Goal: Information Seeking & Learning: Compare options

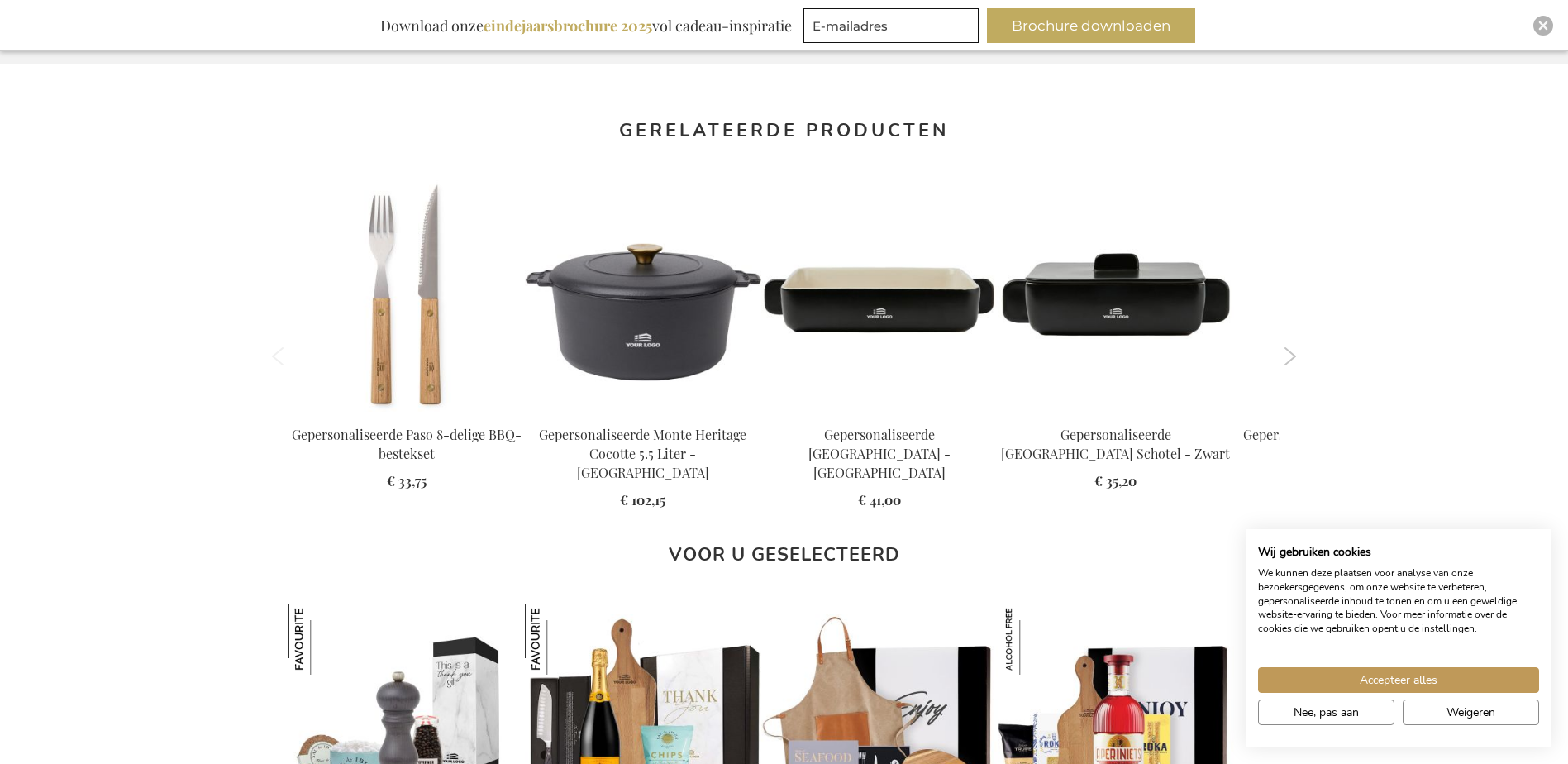
scroll to position [1456, 0]
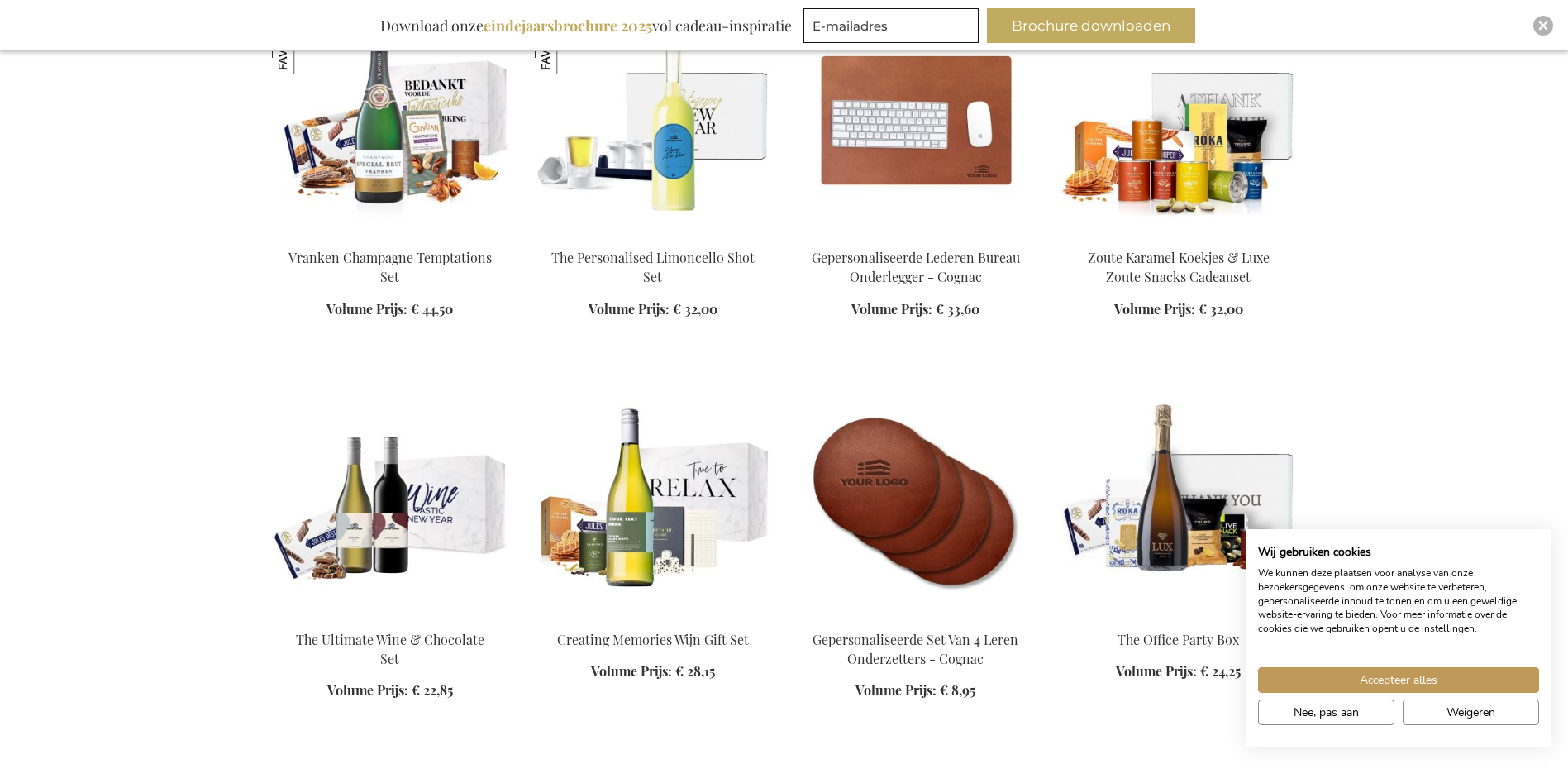
scroll to position [1984, 0]
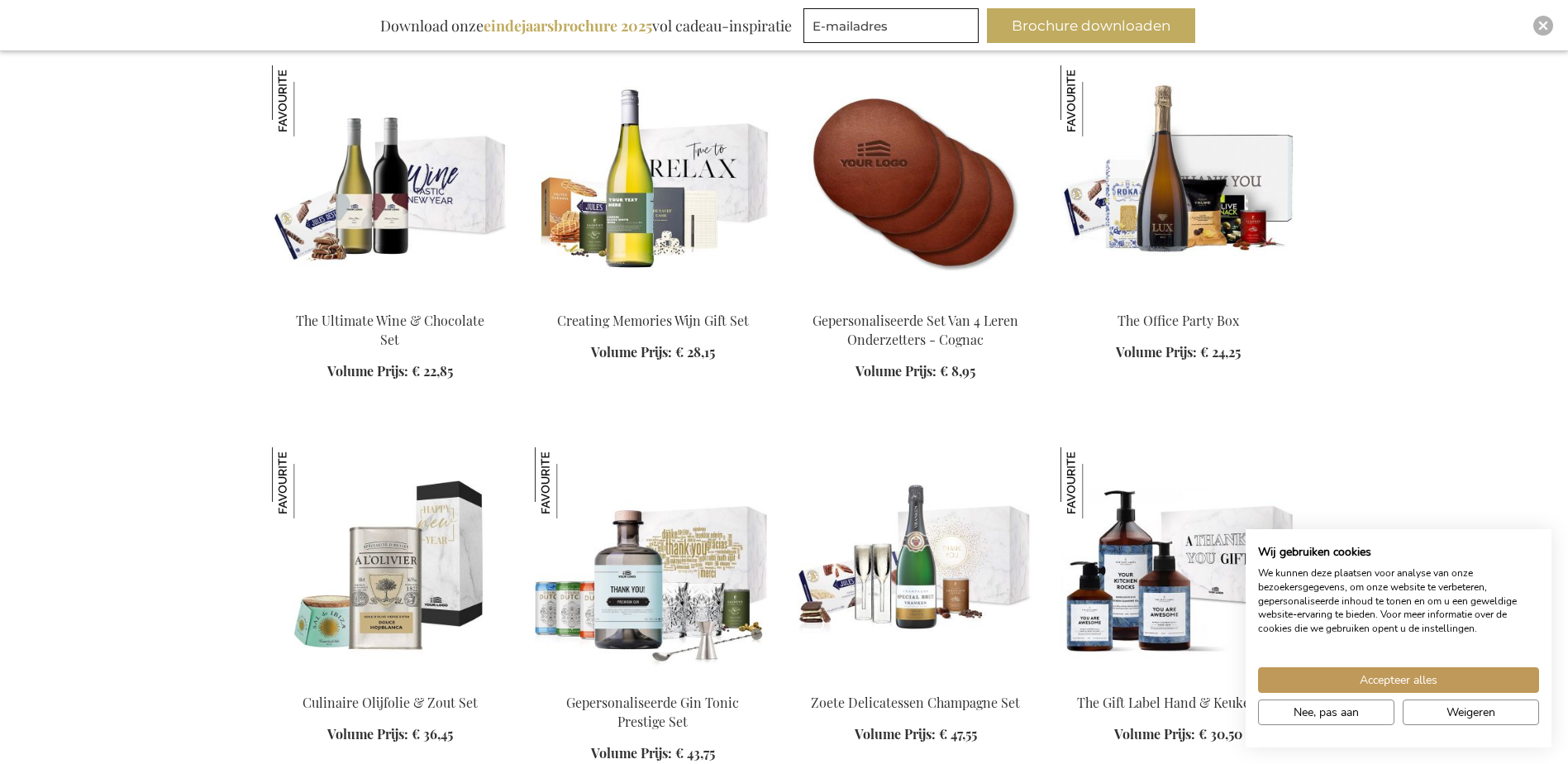
scroll to position [2480, 0]
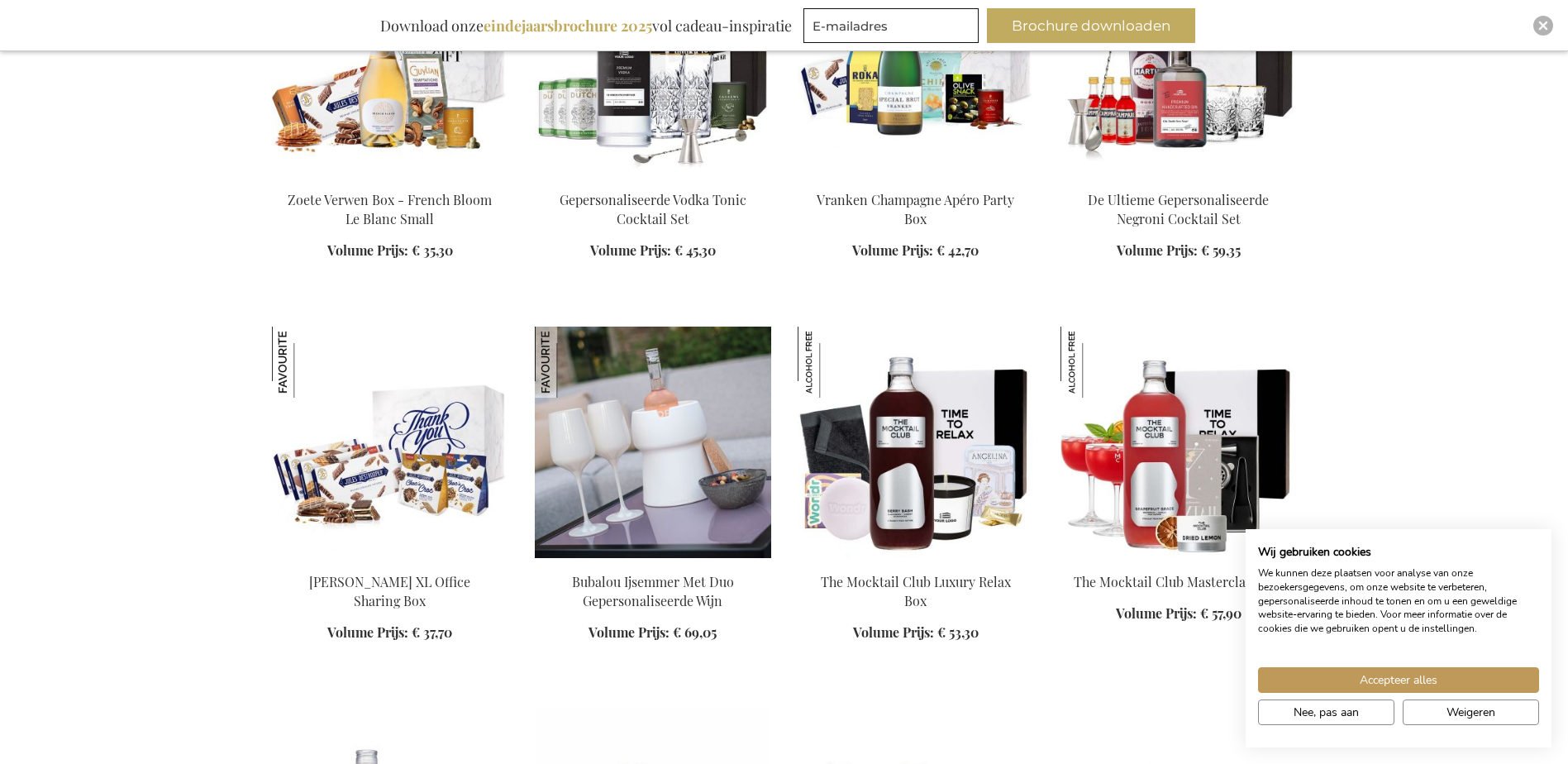
scroll to position [4712, 0]
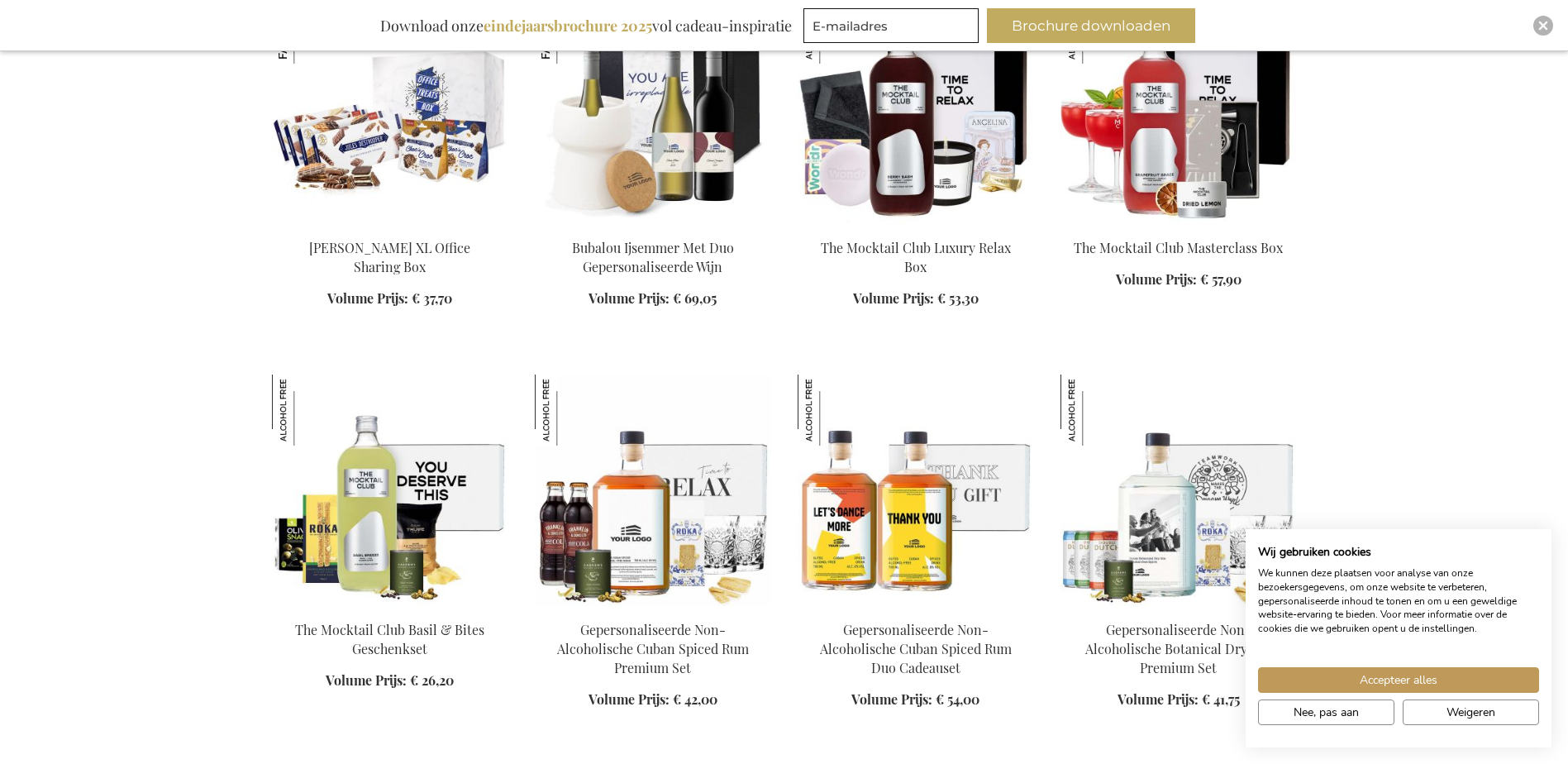
scroll to position [5208, 0]
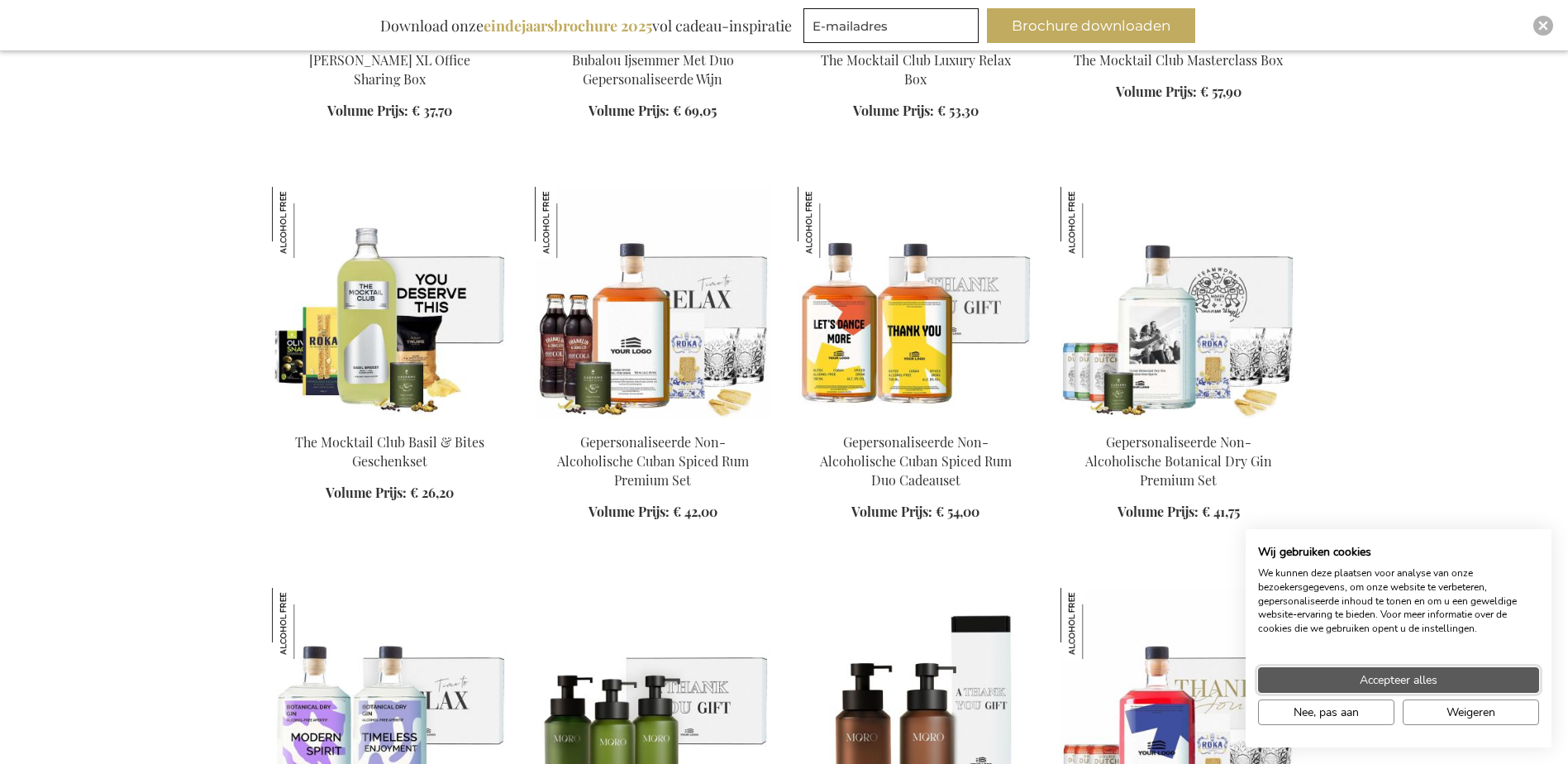
click at [1403, 684] on span "Accepteer alles" at bounding box center [1399, 680] width 78 height 17
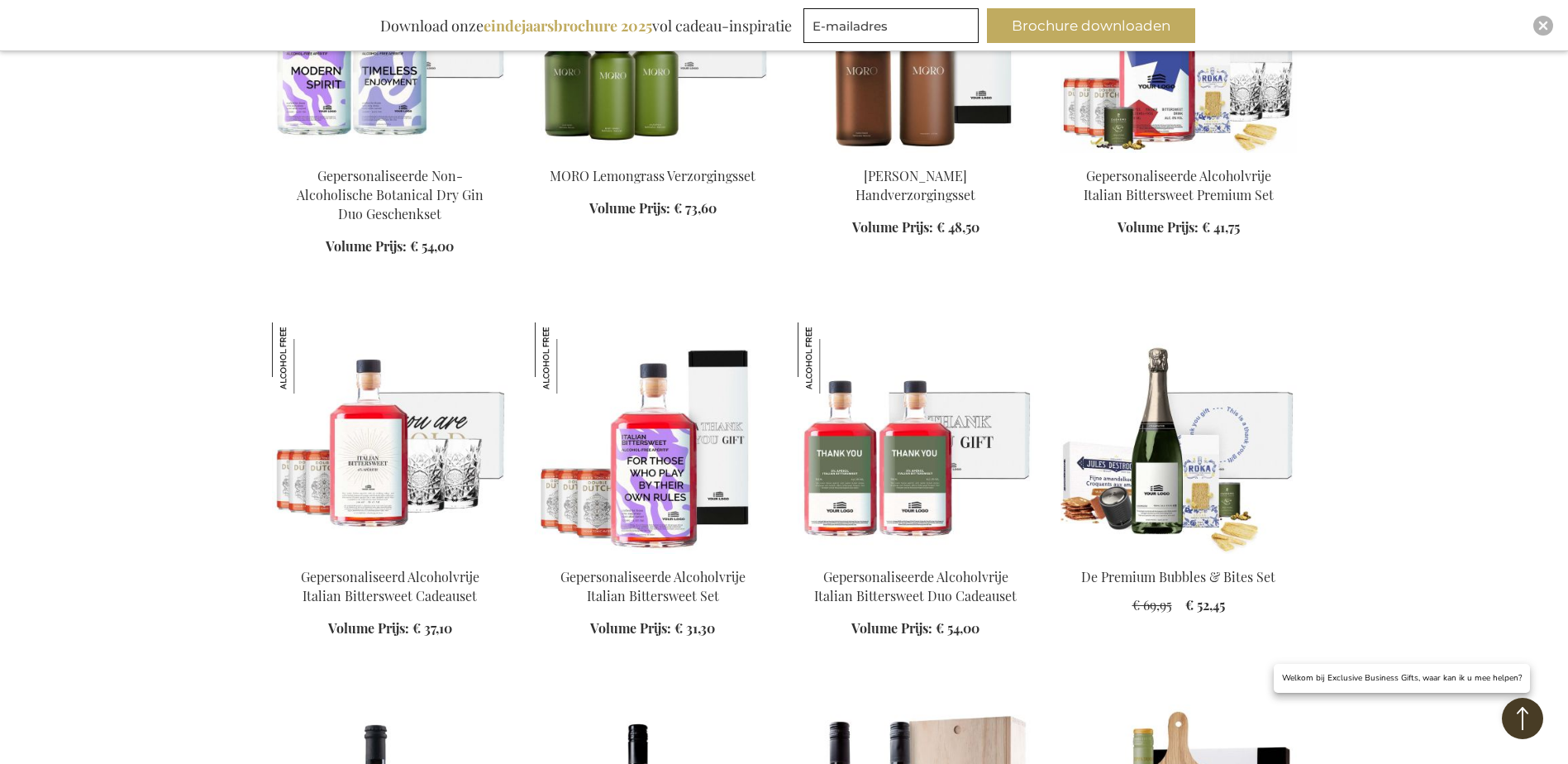
scroll to position [5869, 0]
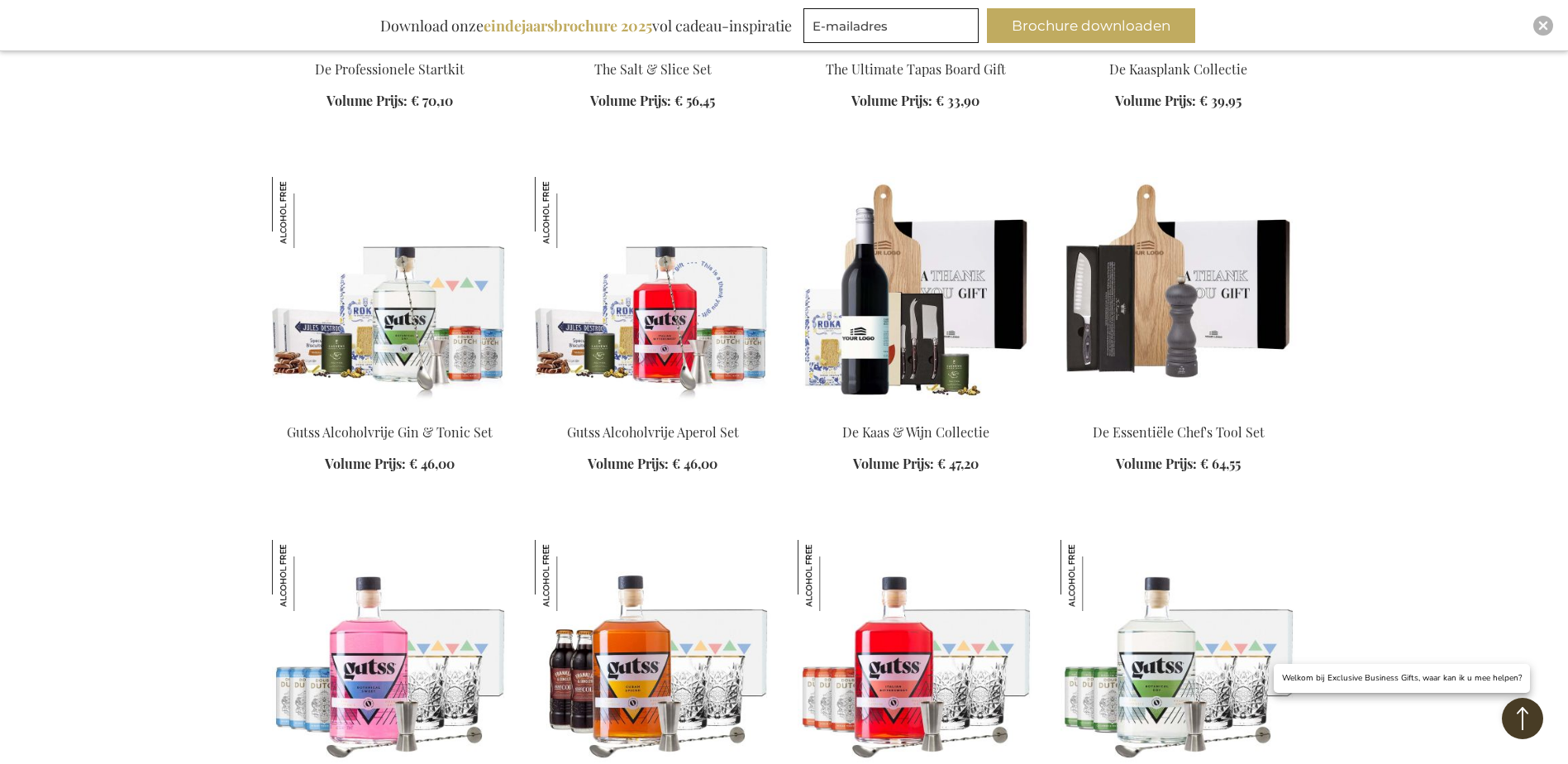
scroll to position [7357, 0]
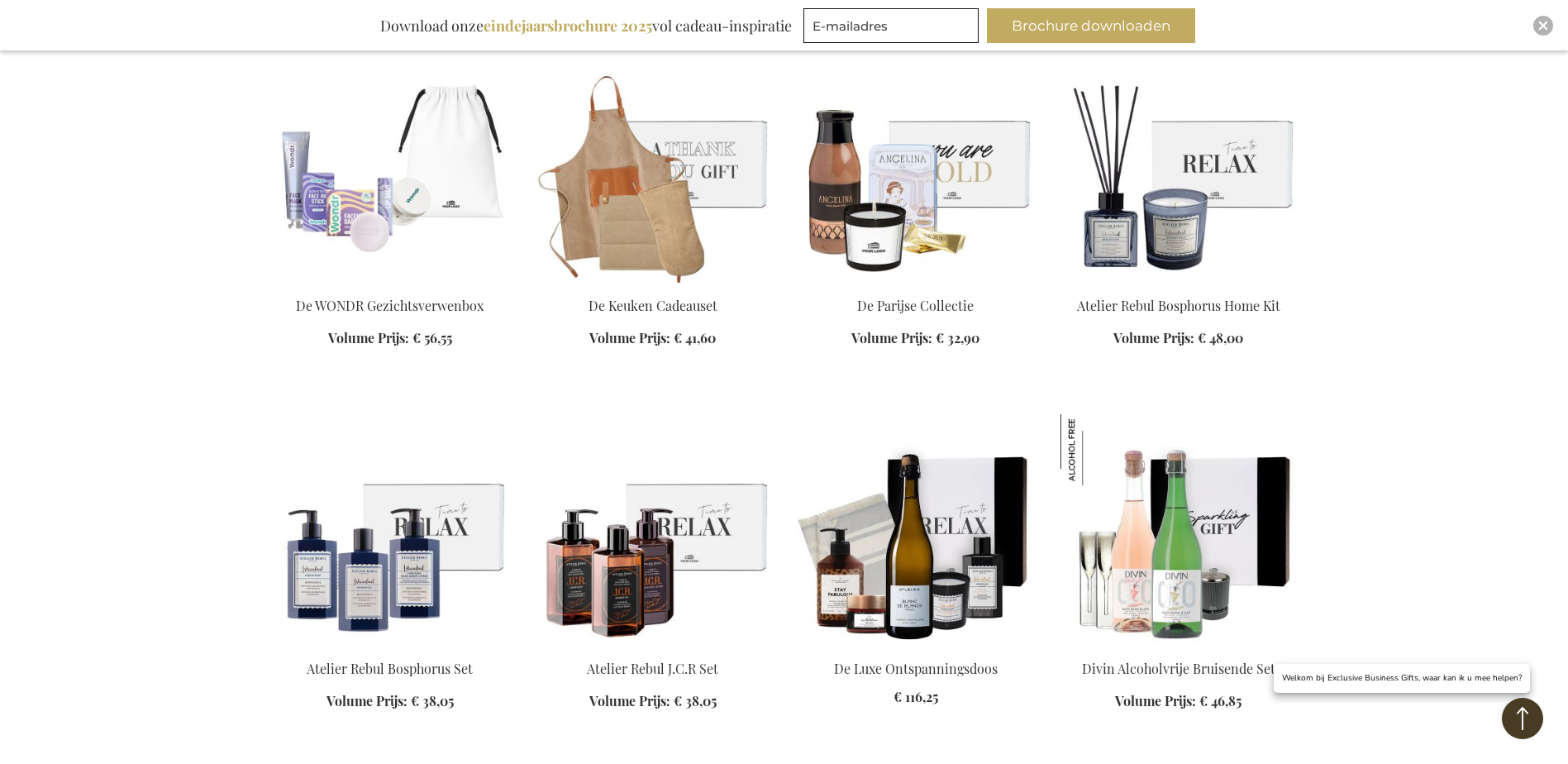
scroll to position [8680, 0]
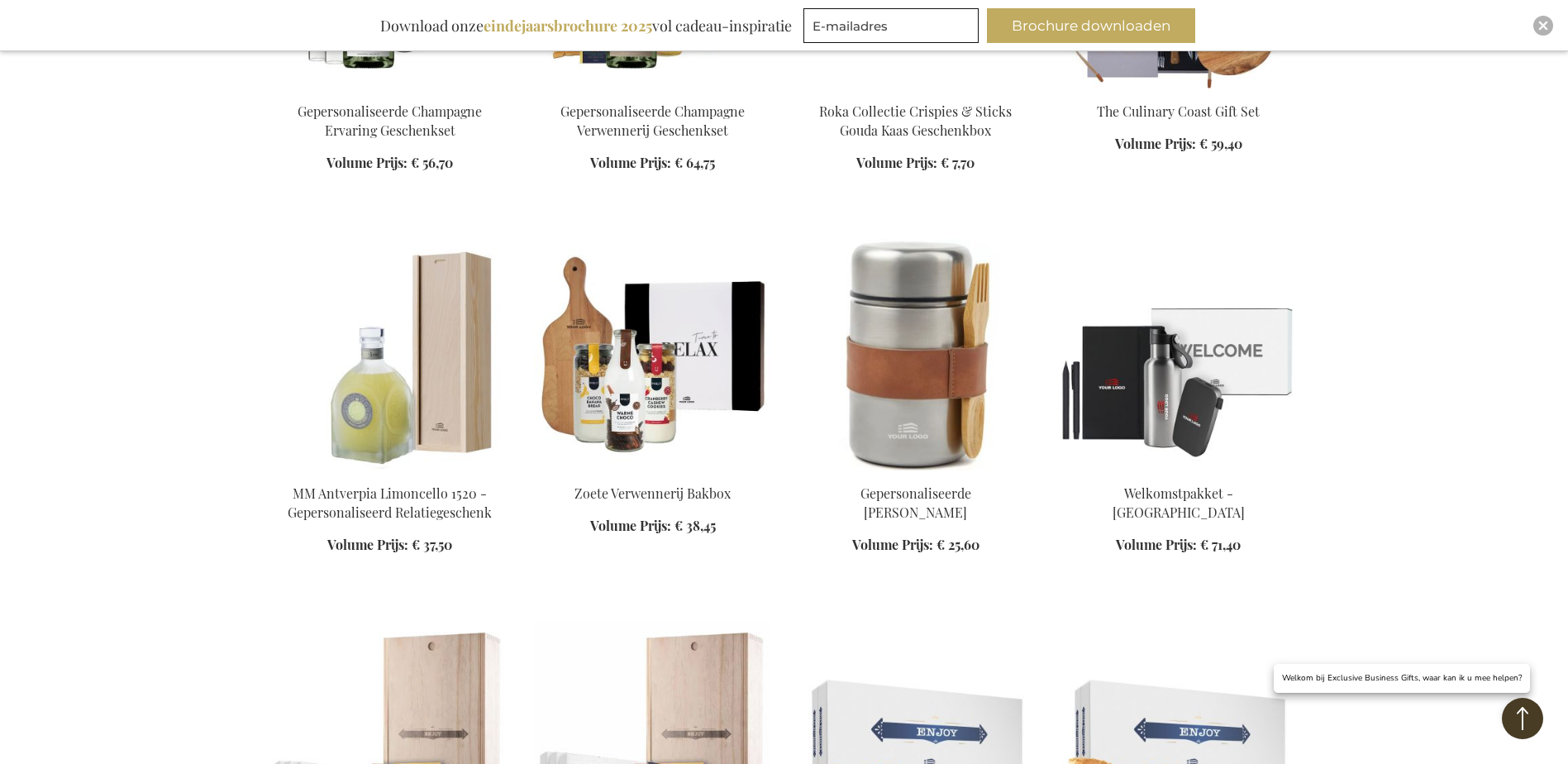
scroll to position [10664, 0]
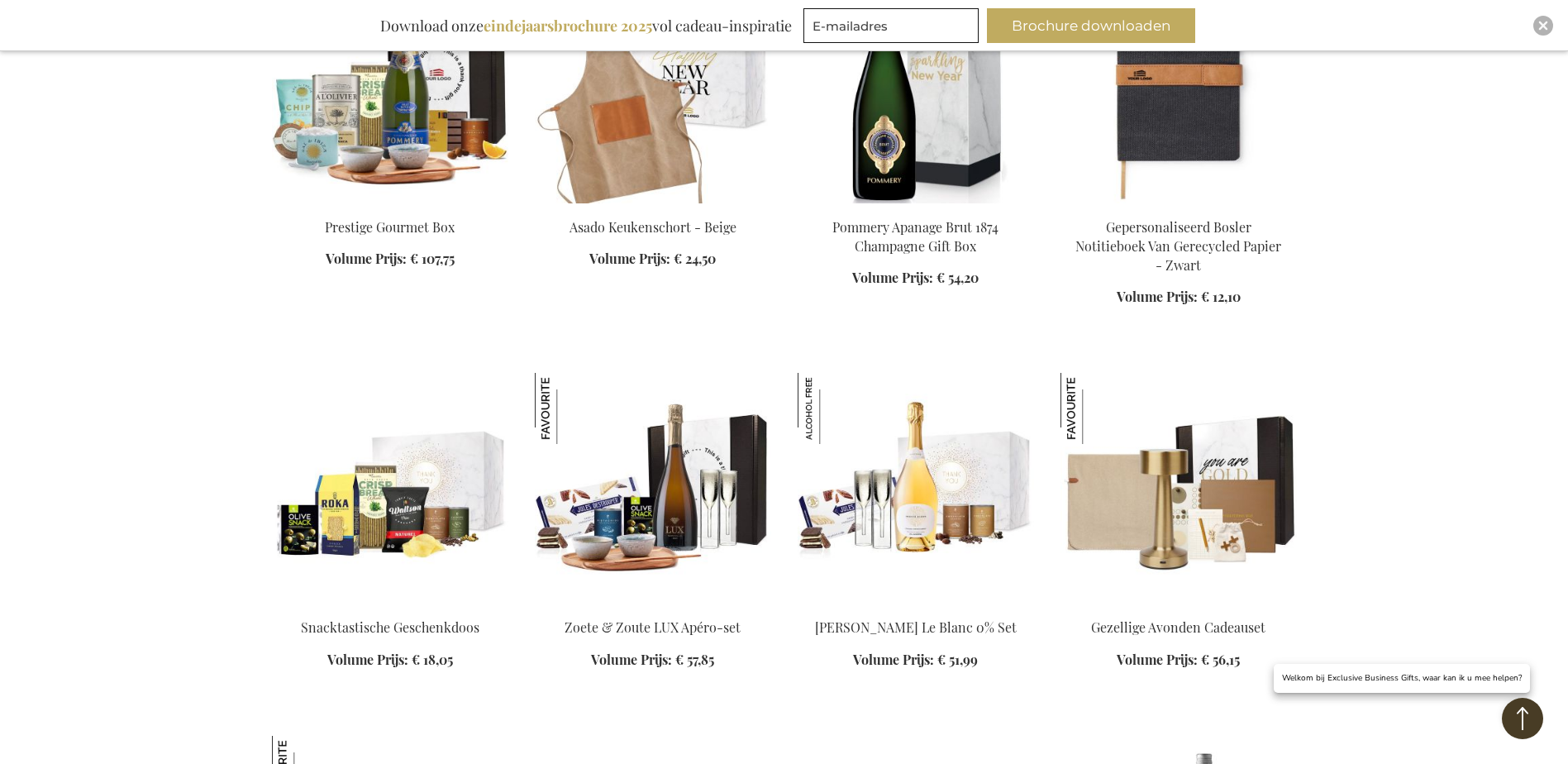
scroll to position [12482, 0]
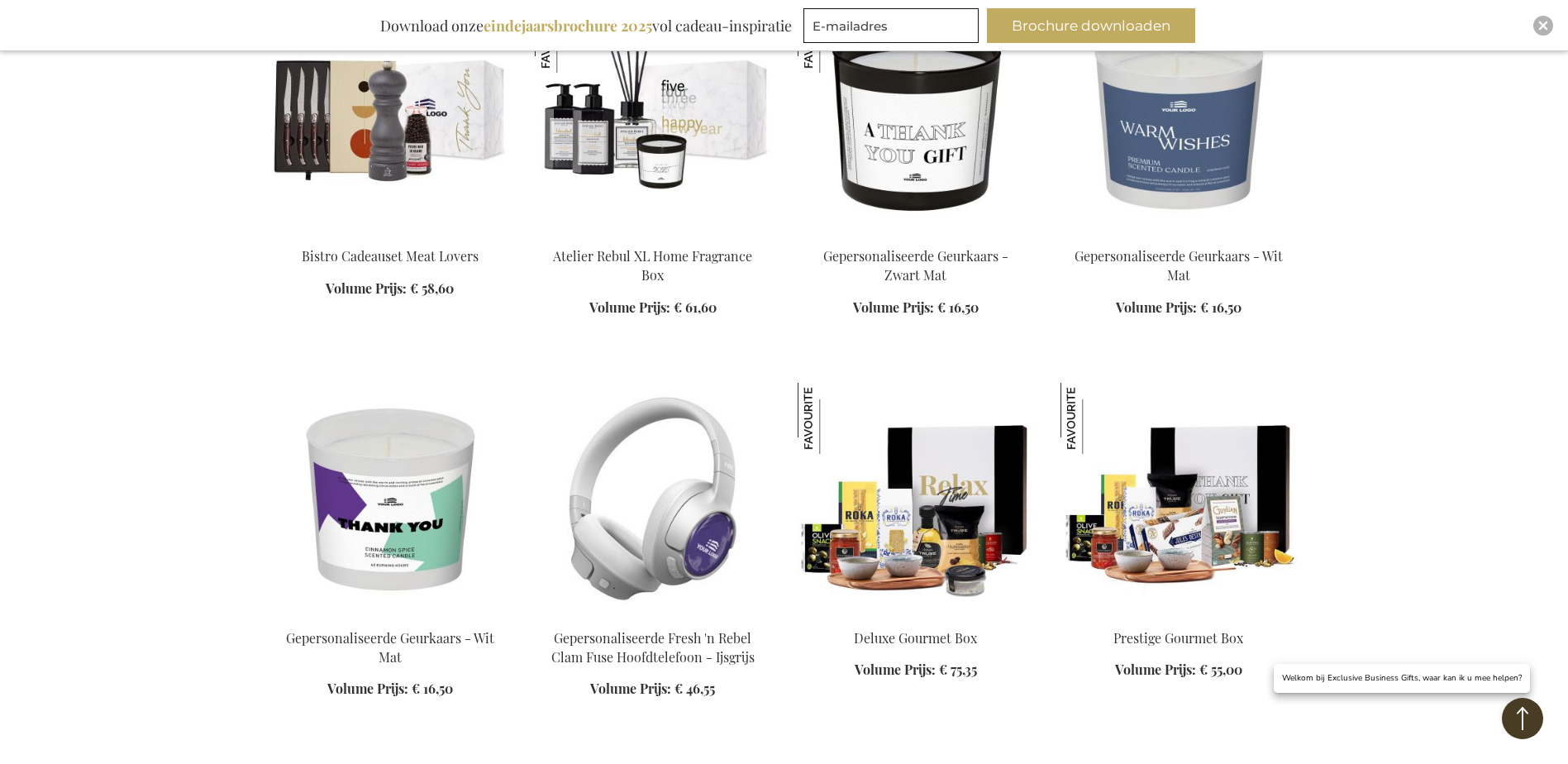
scroll to position [13887, 0]
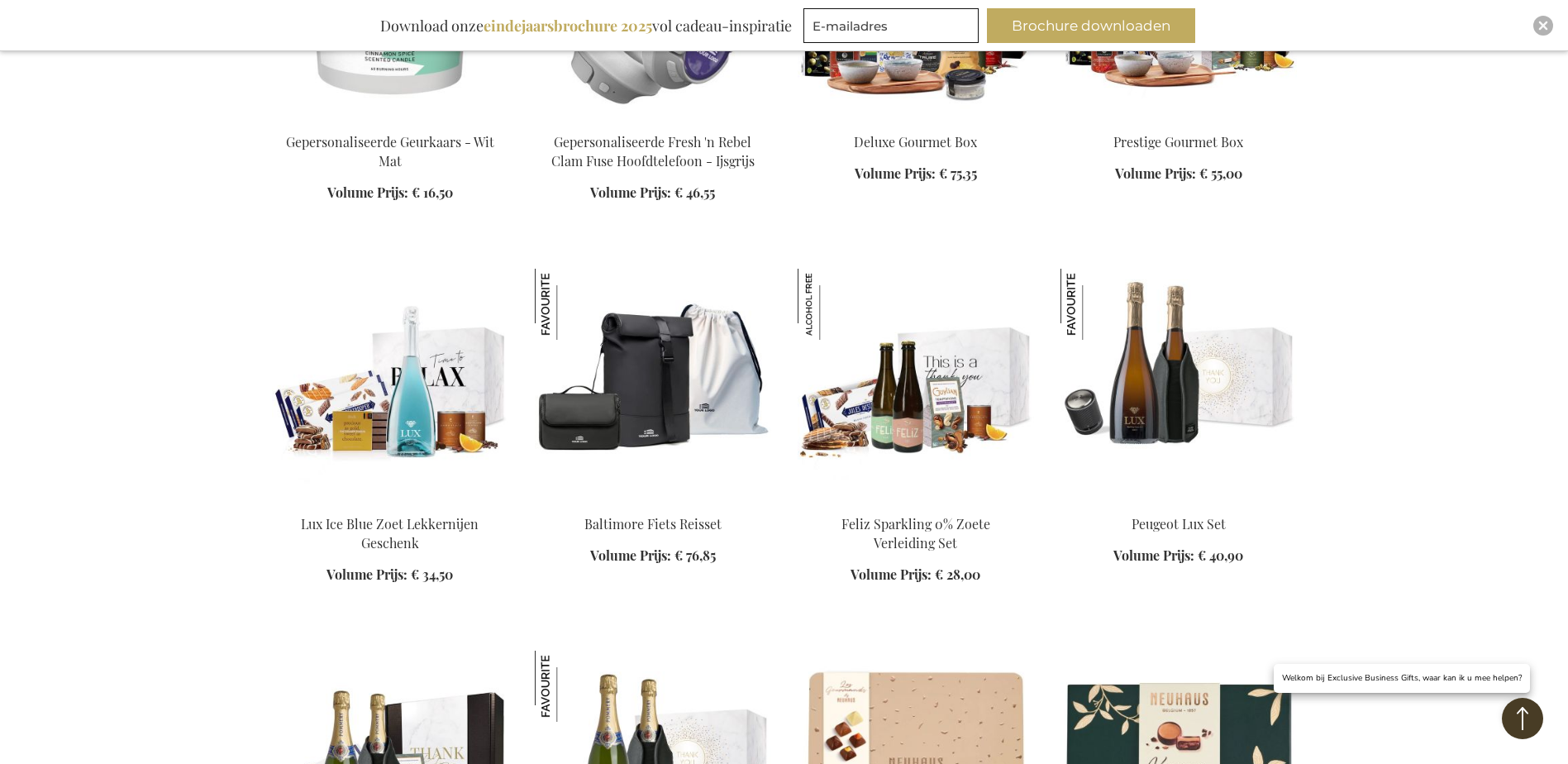
scroll to position [14384, 0]
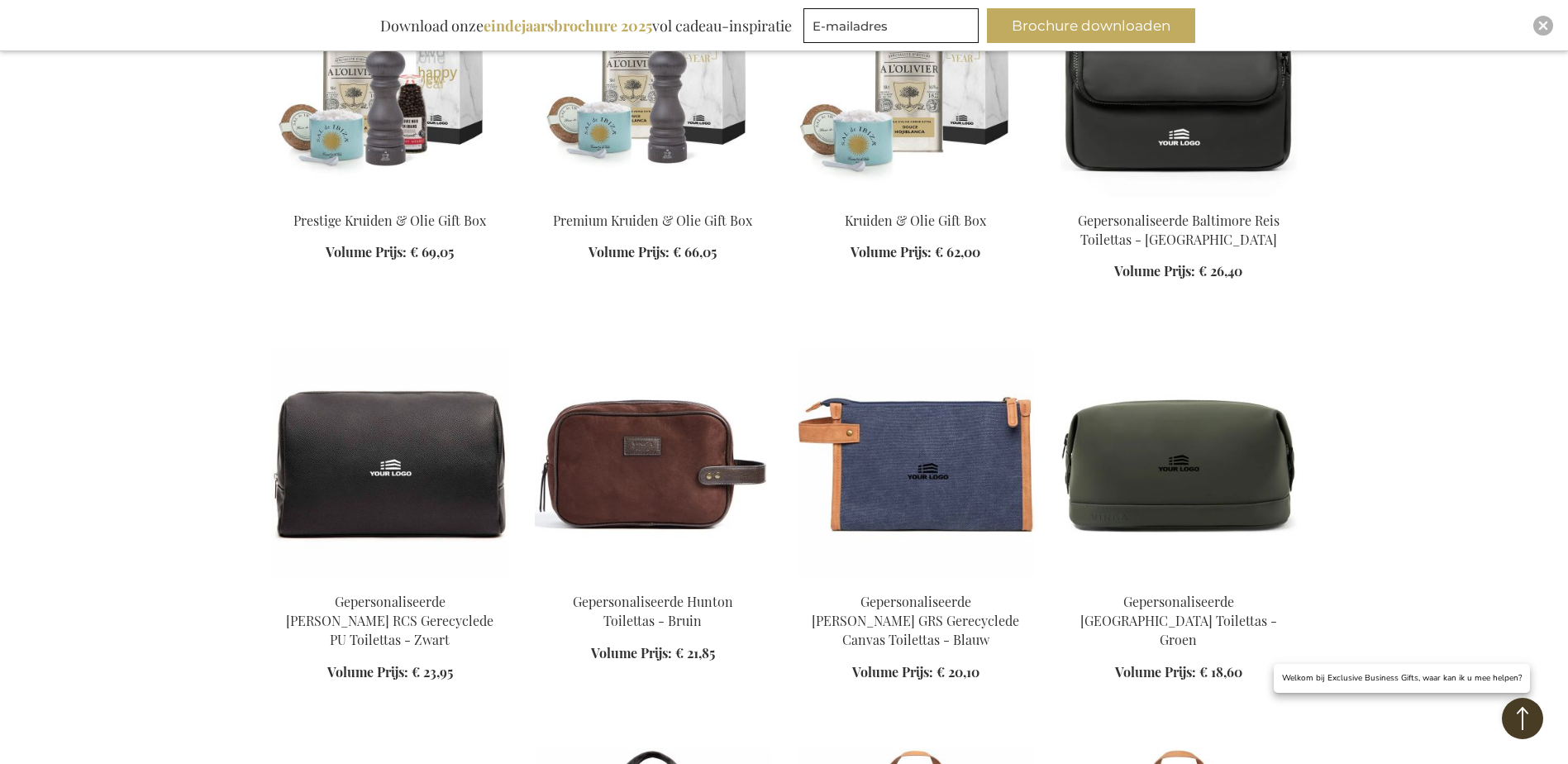
scroll to position [17359, 0]
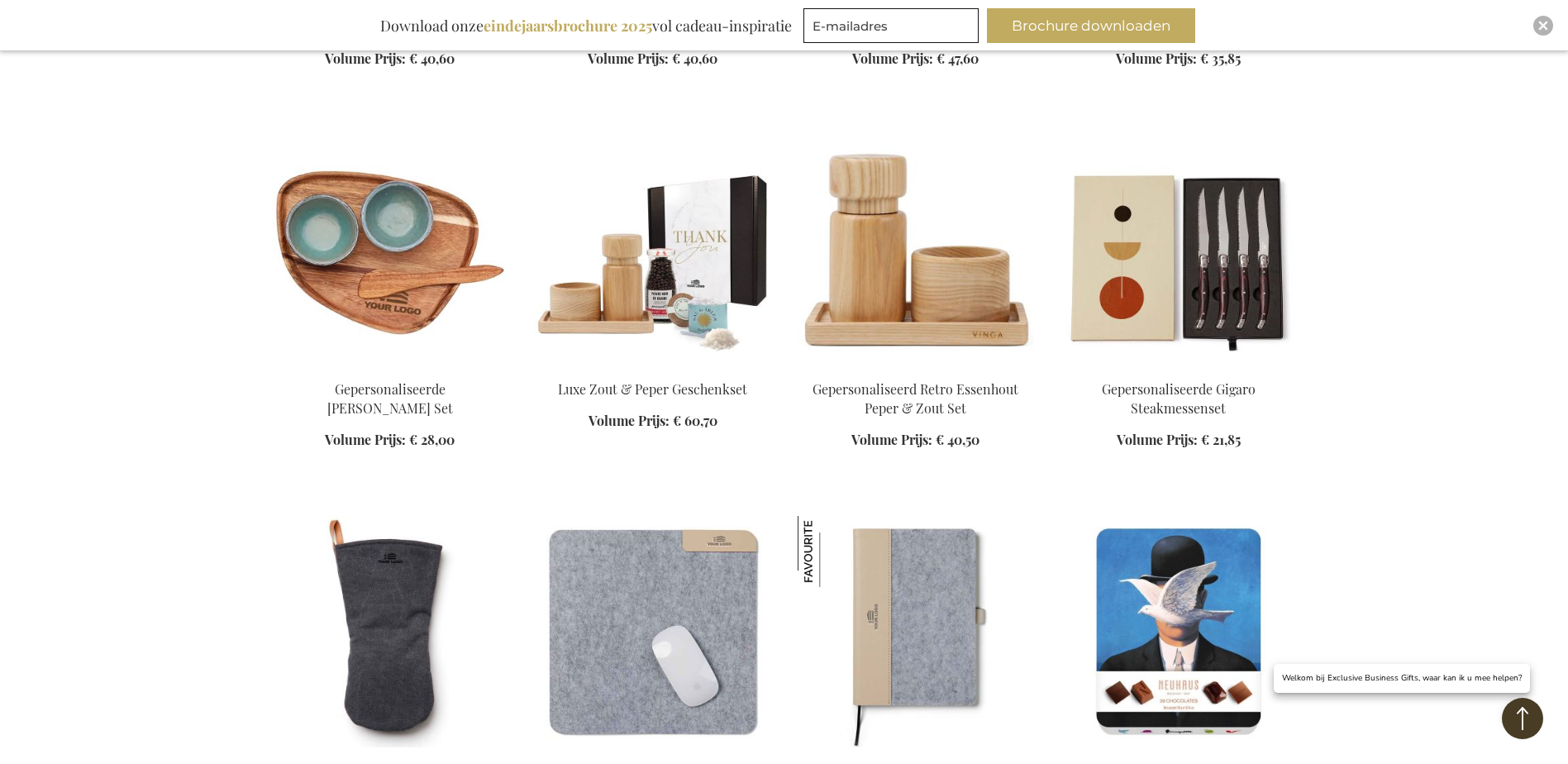
scroll to position [18269, 0]
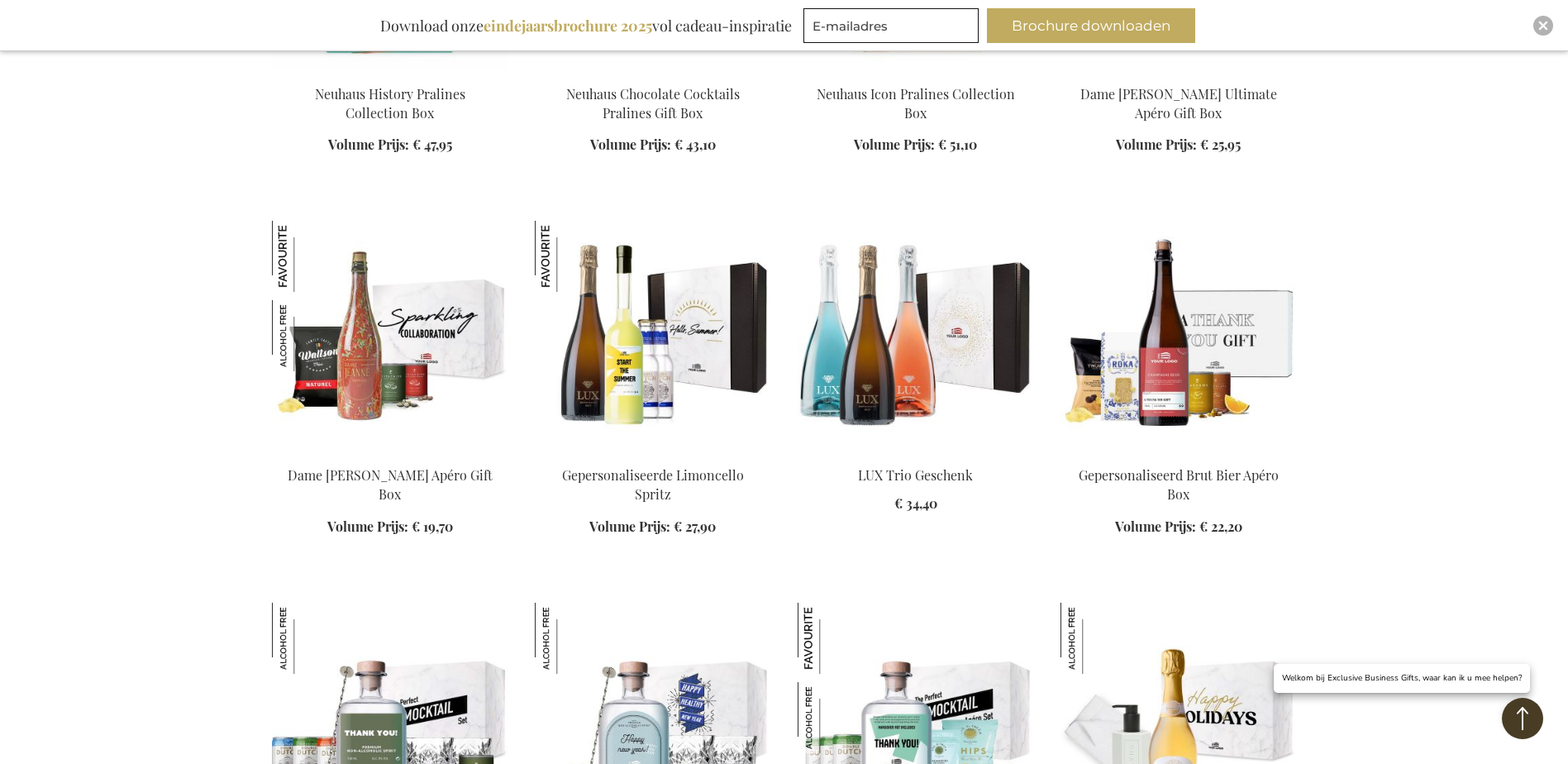
scroll to position [19343, 0]
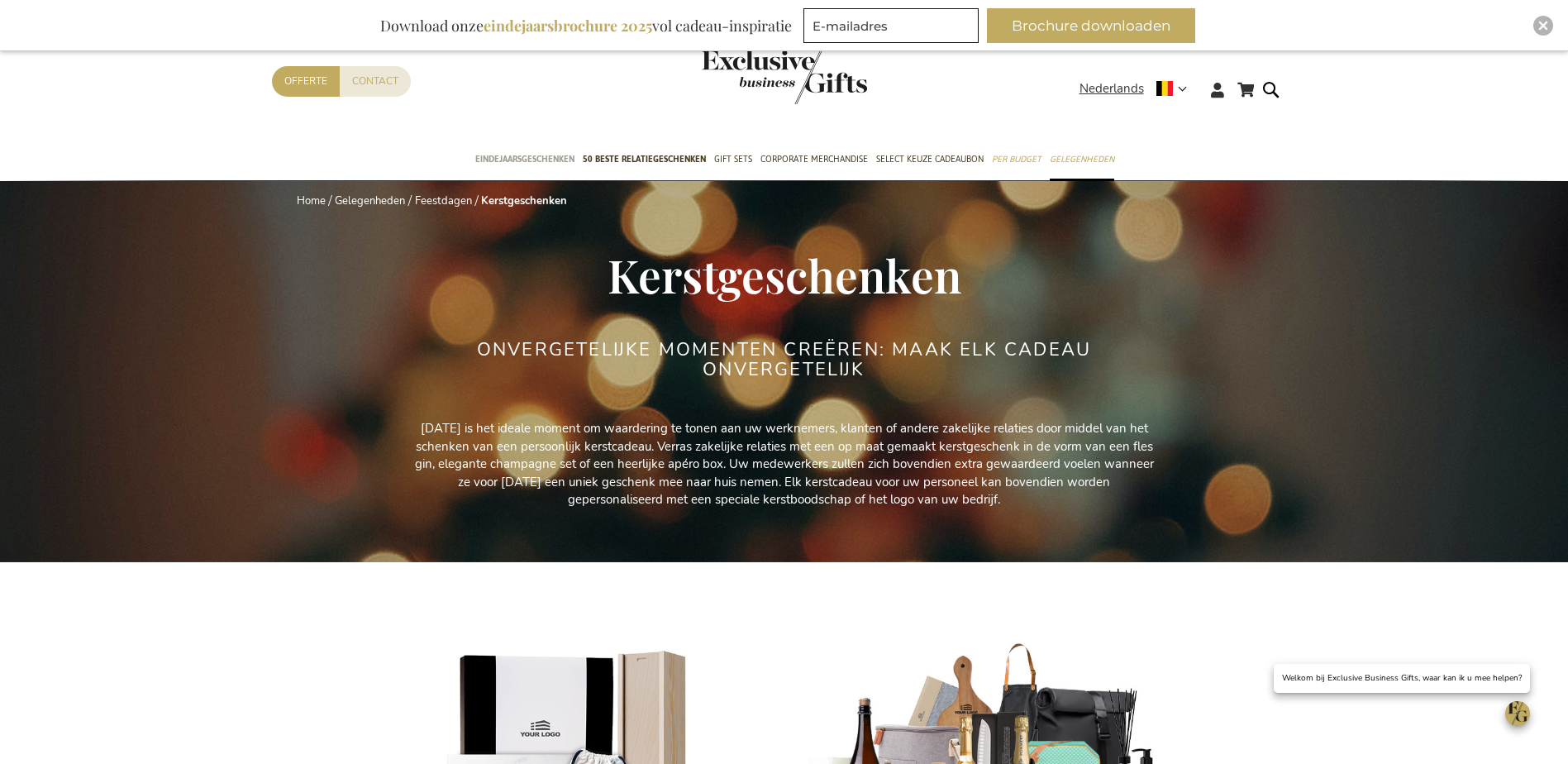
click at [555, 152] on span "Eindejaarsgeschenken" at bounding box center [525, 159] width 99 height 17
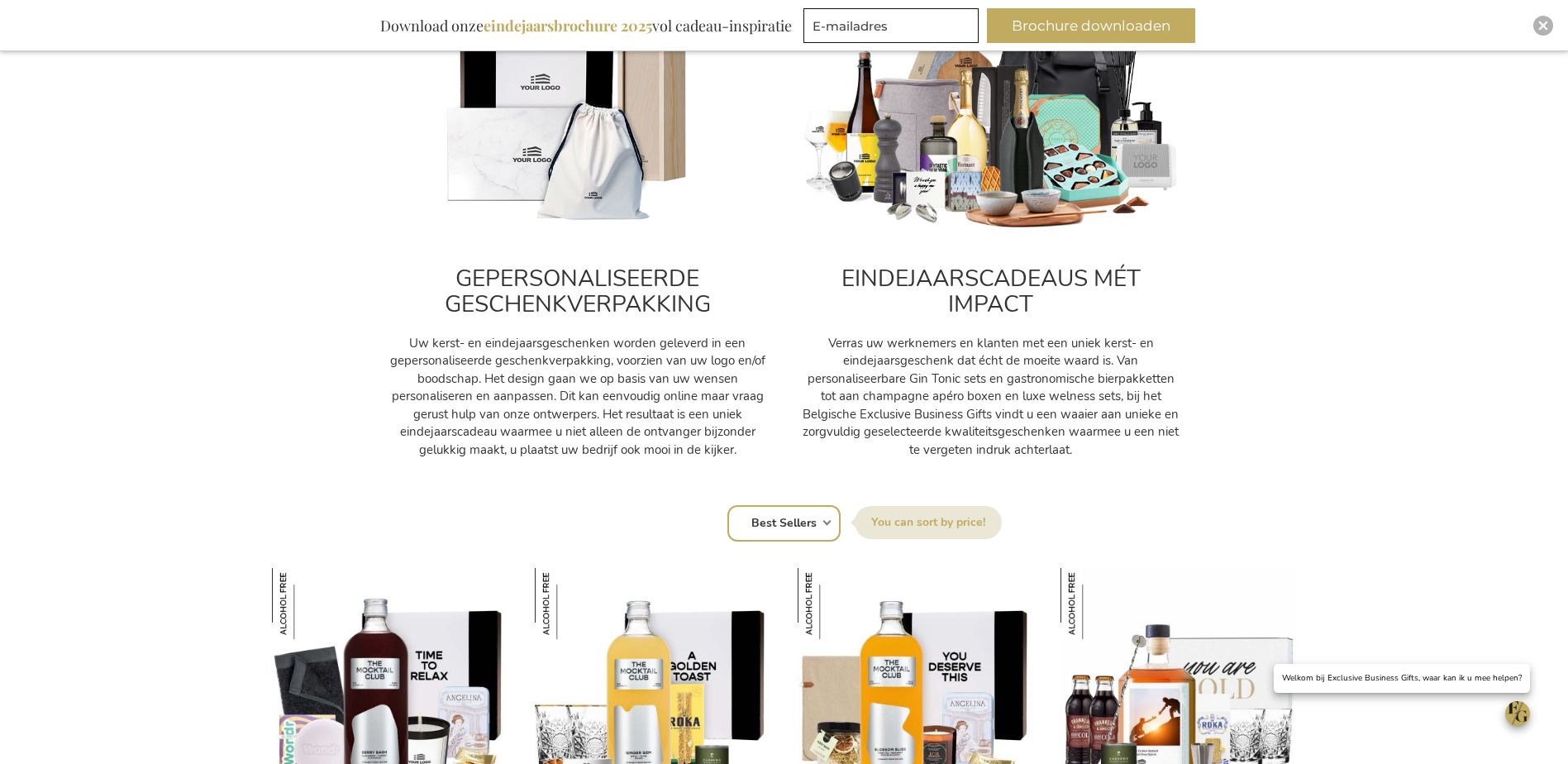
scroll to position [661, 0]
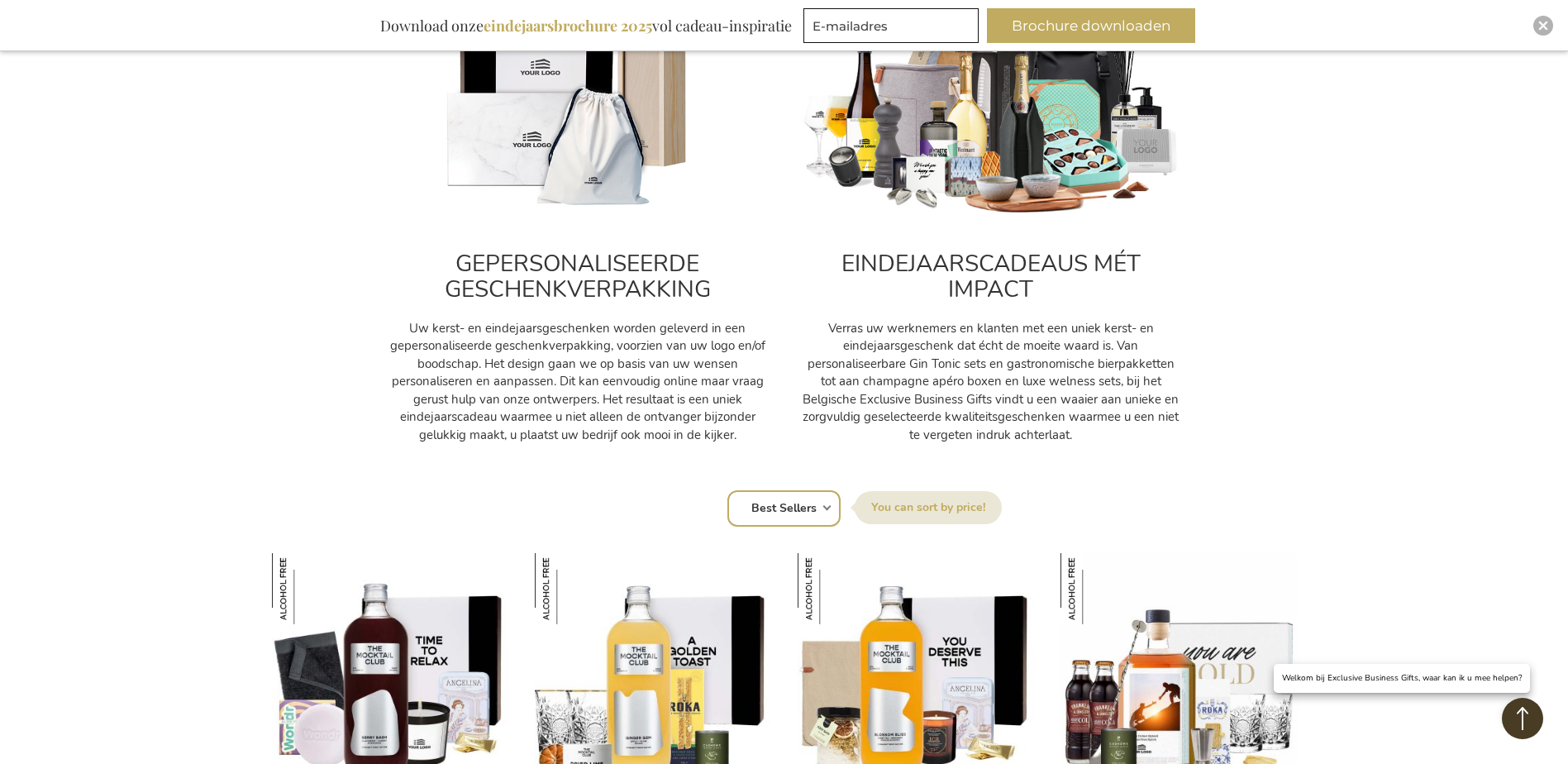
click at [933, 505] on label "Sorteer op" at bounding box center [929, 507] width 148 height 33
click at [841, 505] on select "Positie Best Sellers Meest bekeken Nieuw Biggest Saving Price: low to high Pric…" at bounding box center [784, 508] width 113 height 36
click at [828, 506] on div "Sorteer op Positie Best Sellers Meest bekeken Nieuw Biggest Saving Price: low t…" at bounding box center [784, 507] width 1008 height 40
click at [760, 505] on select "Positie Best Sellers Meest bekeken Nieuw Biggest Saving Price: low to high Pric…" at bounding box center [784, 508] width 113 height 36
select select "price_desc"
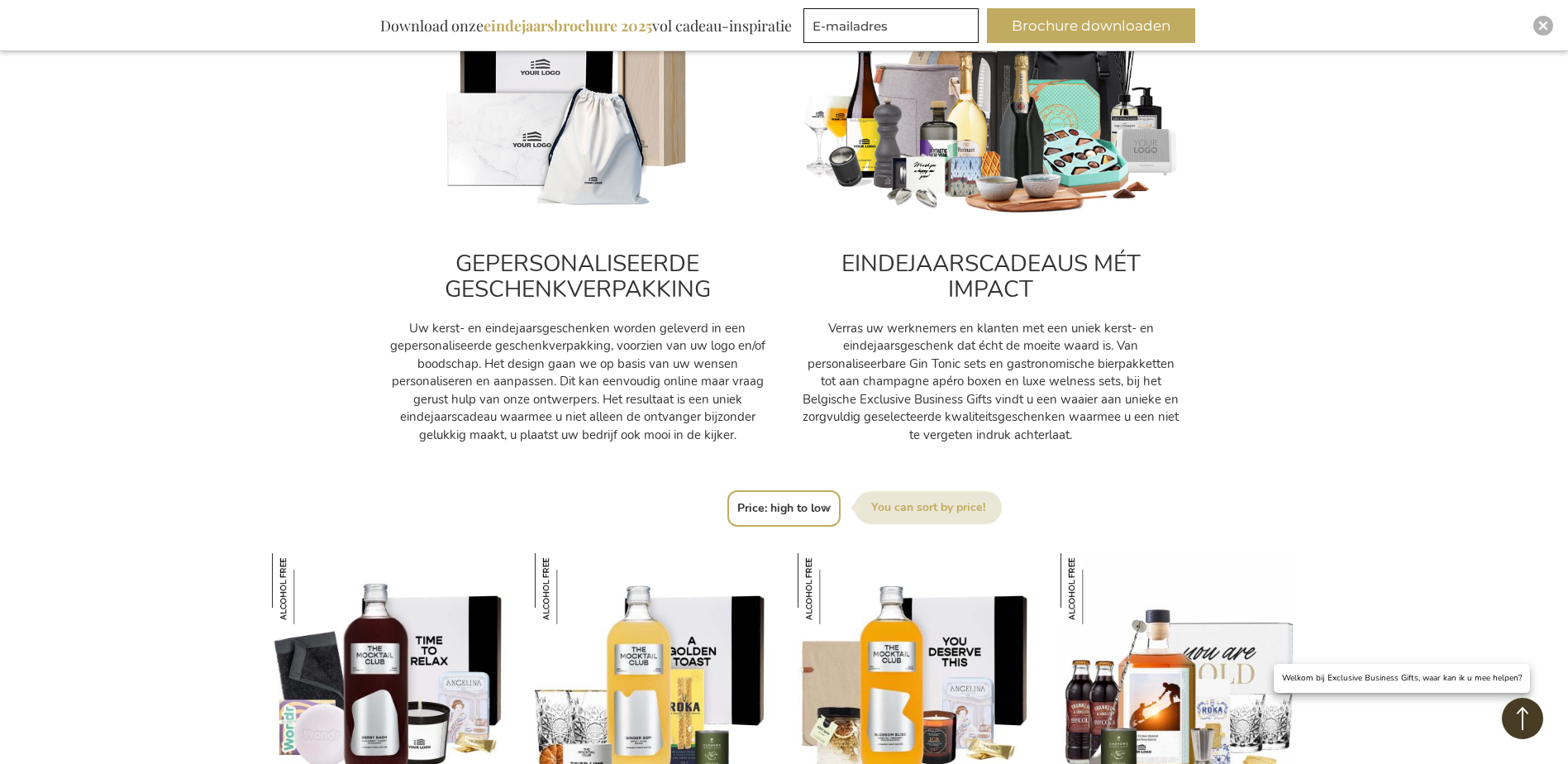
click at [727, 490] on select "Positie Best Sellers Meest bekeken Nieuw Biggest Saving Price: low to high Pric…" at bounding box center [784, 508] width 113 height 36
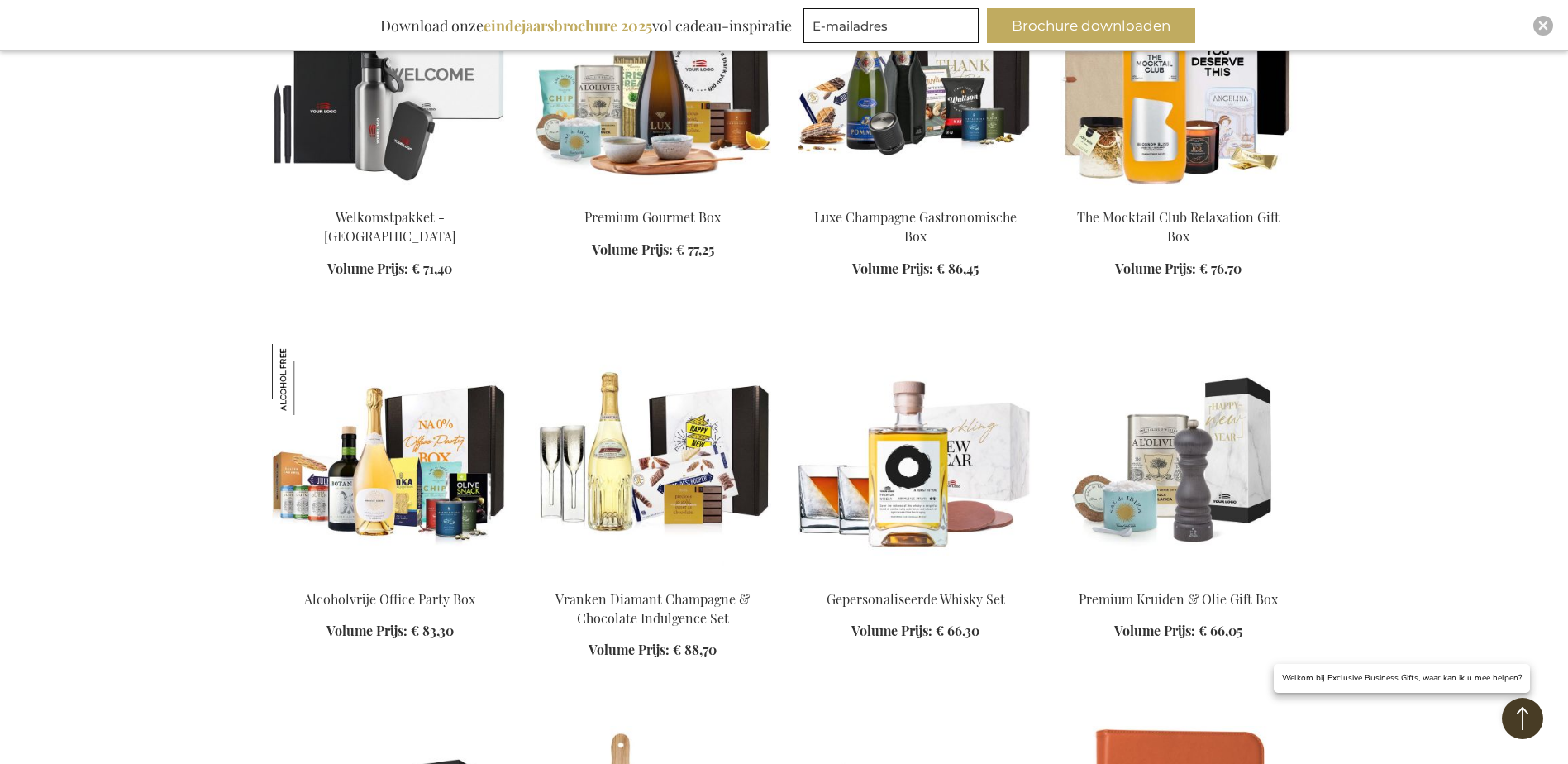
scroll to position [2231, 0]
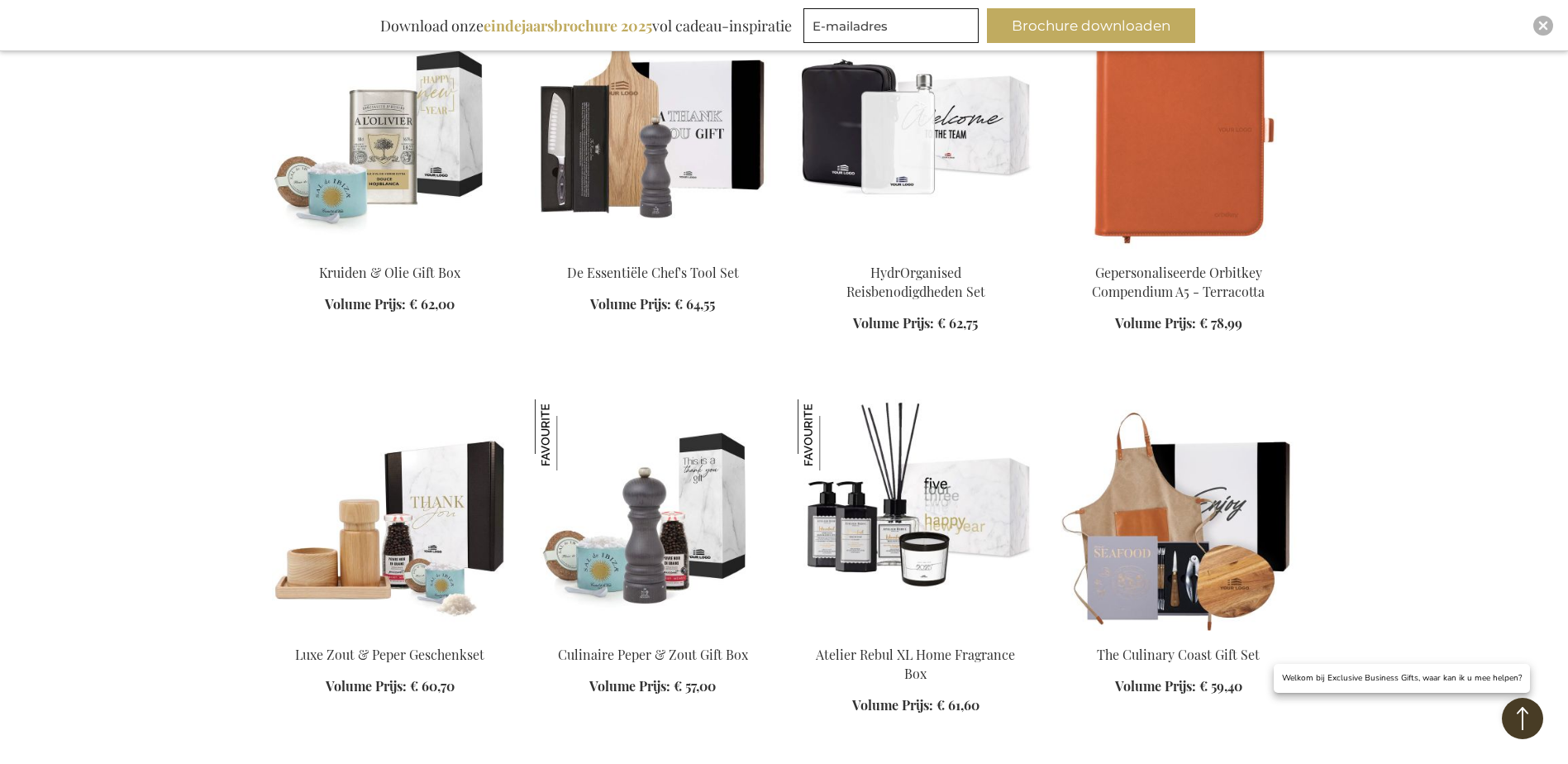
scroll to position [2728, 0]
